Goal: Communication & Community: Answer question/provide support

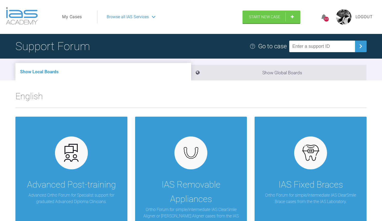
click at [81, 18] on link "My Cases" at bounding box center [72, 17] width 20 height 7
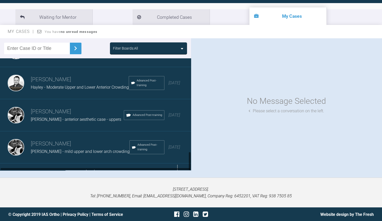
scroll to position [53, 0]
click at [97, 163] on div "Load more" at bounding box center [95, 171] width 191 height 16
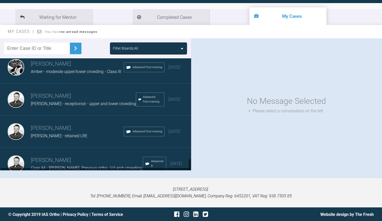
scroll to position [913, 0]
click at [86, 156] on h3 "[PERSON_NAME]" at bounding box center [87, 160] width 112 height 9
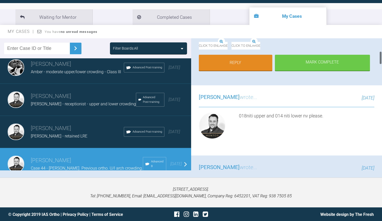
scroll to position [129, 0]
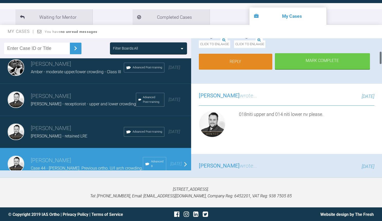
click at [252, 70] on link "Reply" at bounding box center [235, 62] width 73 height 16
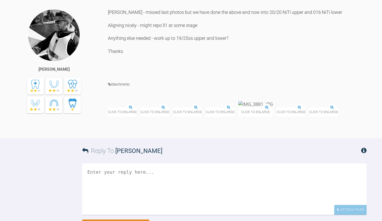
scroll to position [1806, 0]
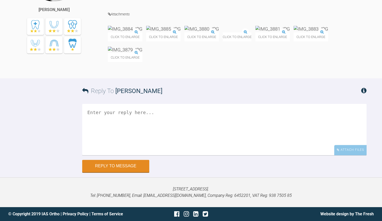
click at [230, 128] on textarea at bounding box center [224, 129] width 284 height 51
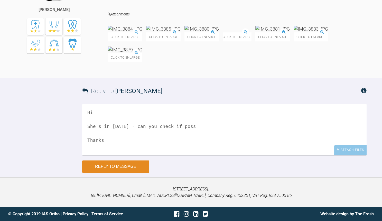
type textarea "Hi She's in [DATE] - can you check if poss Thanks"
click at [122, 164] on button "Reply to Message" at bounding box center [115, 166] width 67 height 12
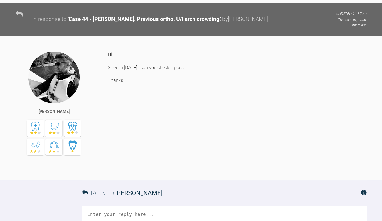
scroll to position [1702, 0]
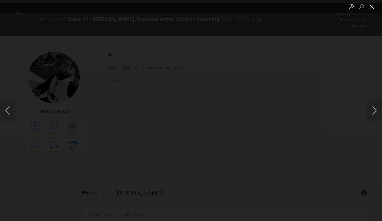
click at [371, 6] on button "Close lightbox" at bounding box center [372, 6] width 10 height 9
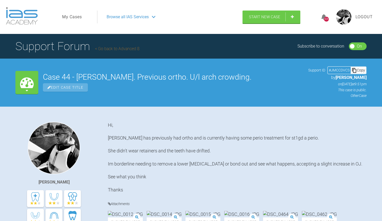
scroll to position [0, 0]
click at [120, 18] on span "Browse all IAS Services" at bounding box center [128, 17] width 42 height 7
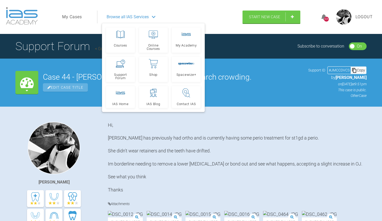
click at [91, 56] on div "Support Forum Go back to Advanced 8 Subscribe to conversation On Off" at bounding box center [191, 46] width 382 height 25
click at [83, 26] on nav "My Cases Logout Browse all IAS Services Courses Online Courses My Academy Suppo…" at bounding box center [150, 17] width 185 height 22
click at [75, 15] on link "My Cases" at bounding box center [72, 17] width 20 height 7
